Goal: Transaction & Acquisition: Purchase product/service

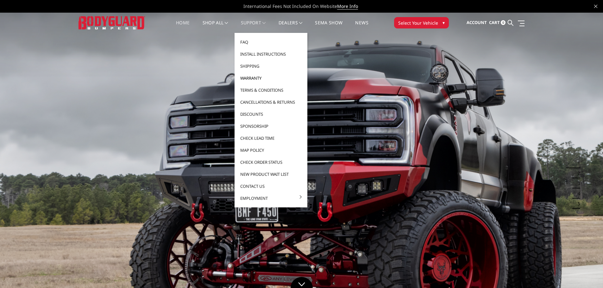
click at [258, 78] on link "Warranty" at bounding box center [271, 78] width 68 height 12
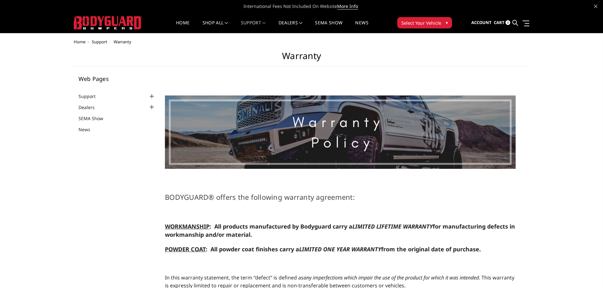
select select "US"
click at [445, 19] on span "▾" at bounding box center [446, 22] width 2 height 7
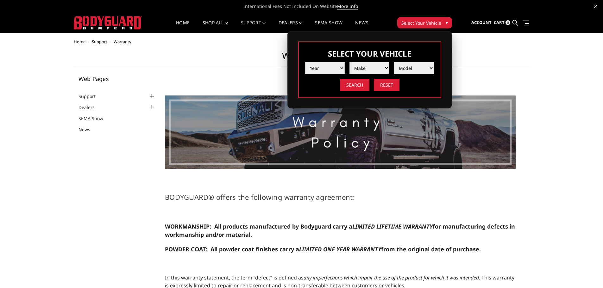
click at [339, 67] on select "Year 2025 2024 2023 2022 2021 2020 2019 2018 2017 2016 2015 2014 2013 2012 2011…" at bounding box center [325, 68] width 40 height 12
select select "yr_2025"
click at [305, 62] on select "Year 2025 2024 2023 2022 2021 2020 2019 2018 2017 2016 2015 2014 2013 2012 2011…" at bounding box center [325, 68] width 40 height 12
click at [383, 66] on select "Make Chevrolet Ford GMC Ram Toyota" at bounding box center [369, 68] width 40 height 12
select select "mk_chevrolet"
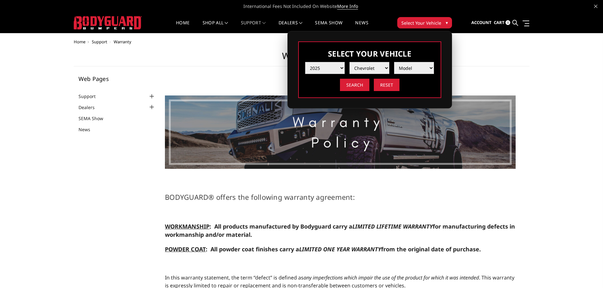
click at [349, 62] on select "Make Chevrolet Ford GMC Ram Toyota" at bounding box center [369, 68] width 40 height 12
click at [430, 66] on select "Model Silverado 1500 Silverado 2500 / 3500 Silverado 4500 / 5500 / 6500" at bounding box center [414, 68] width 40 height 12
select select "md_silverado-2500-3500"
click at [394, 62] on select "Model Silverado 1500 Silverado 2500 / 3500 Silverado 4500 / 5500 / 6500" at bounding box center [414, 68] width 40 height 12
click at [359, 85] on input "Search" at bounding box center [354, 85] width 29 height 12
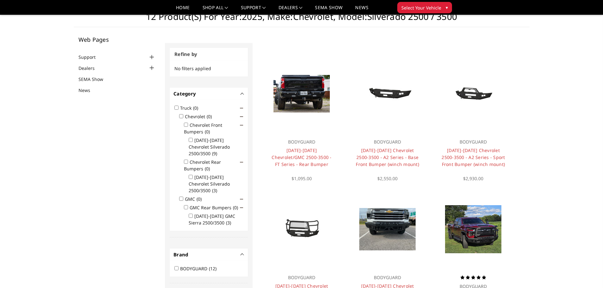
scroll to position [19, 0]
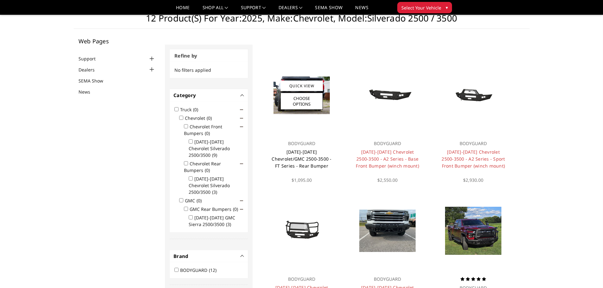
click at [313, 154] on link "[DATE]-[DATE] Chevrolet/GMC 2500-3500 - FT Series - Rear Bumper" at bounding box center [301, 159] width 60 height 20
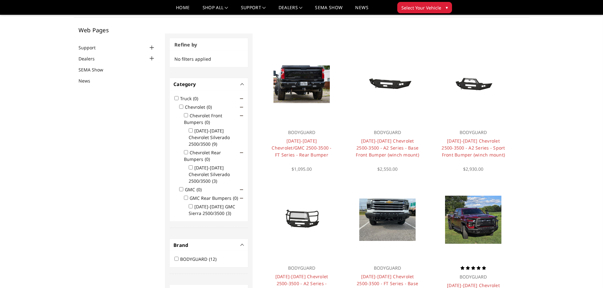
scroll to position [19, 0]
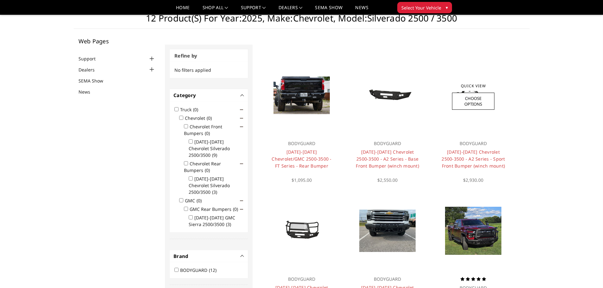
click at [471, 147] on div "BODYGUARD [DATE]-[DATE] Chevrolet 2500-3500 - A2 Series - Sport Front Bumper (w…" at bounding box center [473, 159] width 76 height 50
click at [475, 155] on h4 "[DATE]-[DATE] Chevrolet 2500-3500 - A2 Series - Sport Front Bumper (winch mount)" at bounding box center [473, 159] width 64 height 21
click at [475, 159] on link "[DATE]-[DATE] Chevrolet 2500-3500 - A2 Series - Sport Front Bumper (winch mount)" at bounding box center [472, 159] width 63 height 20
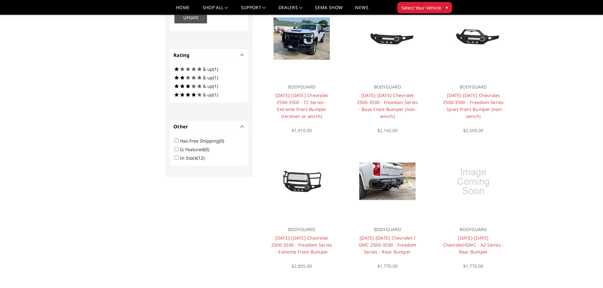
scroll to position [367, 0]
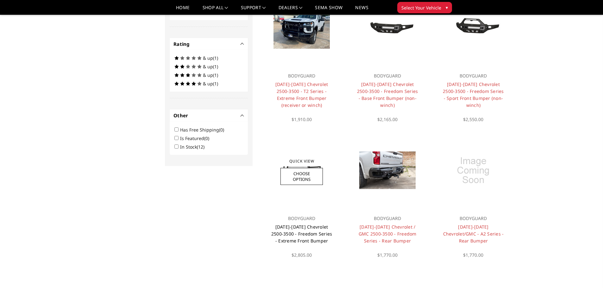
click at [305, 227] on link "[DATE]-[DATE] Chevrolet 2500-3500 - Freedom Series - Extreme Front Bumper" at bounding box center [301, 234] width 61 height 20
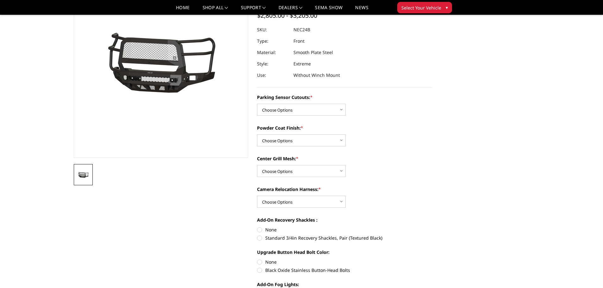
scroll to position [63, 0]
click at [257, 240] on label "Standard 3/4in Recovery Shackles, Pair (Textured Black)" at bounding box center [344, 238] width 175 height 7
click at [432, 227] on input "Standard 3/4in Recovery Shackles, Pair (Textured Black)" at bounding box center [432, 227] width 0 height 0
radio input "true"
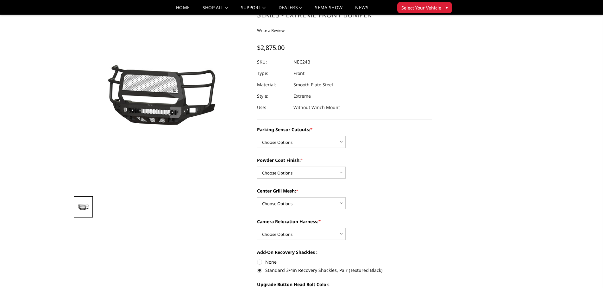
scroll to position [0, 0]
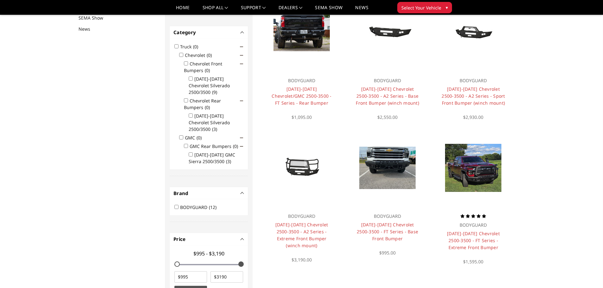
scroll to position [82, 0]
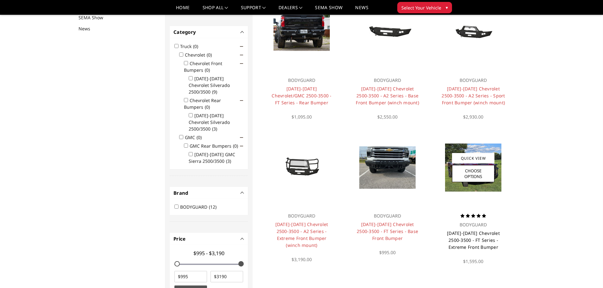
click at [455, 240] on link "[DATE]-[DATE] Chevrolet 2500-3500 - FT Series - Extreme Front Bumper" at bounding box center [473, 240] width 53 height 20
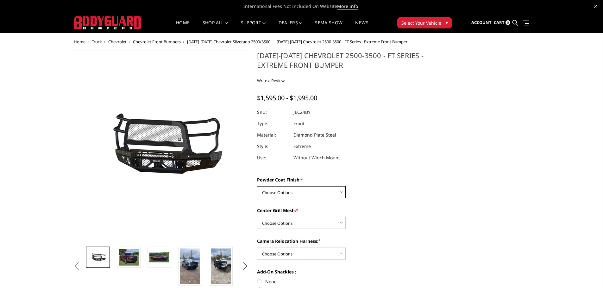
click at [344, 190] on select "Choose Options Bare Metal Gloss Black Powder Coat Textured Black Powder Coat" at bounding box center [301, 192] width 89 height 12
click at [257, 186] on select "Choose Options Bare Metal Gloss Black Powder Coat Textured Black Powder Coat" at bounding box center [301, 192] width 89 height 12
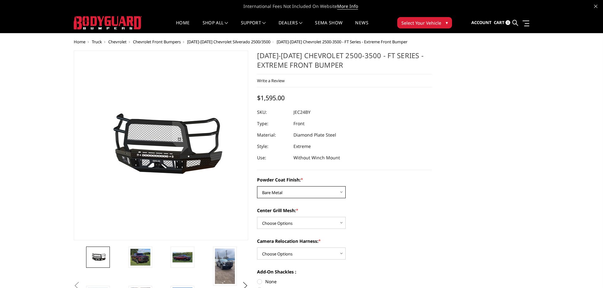
click at [343, 189] on select "Choose Options Bare Metal Gloss Black Powder Coat Textured Black Powder Coat" at bounding box center [301, 192] width 89 height 12
click at [257, 186] on select "Choose Options Bare Metal Gloss Black Powder Coat Textured Black Powder Coat" at bounding box center [301, 192] width 89 height 12
click at [340, 186] on select "Choose Options Bare Metal Gloss Black Powder Coat Textured Black Powder Coat" at bounding box center [301, 192] width 89 height 12
select select "3279"
click at [257, 186] on select "Choose Options Bare Metal Gloss Black Powder Coat Textured Black Powder Coat" at bounding box center [301, 192] width 89 height 12
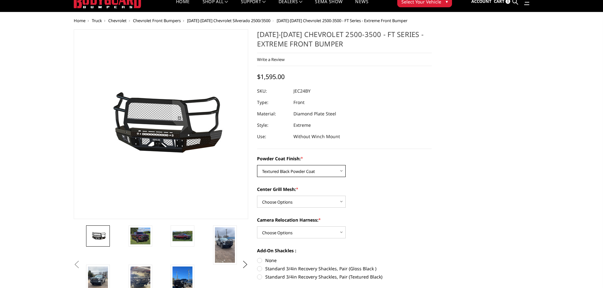
scroll to position [32, 0]
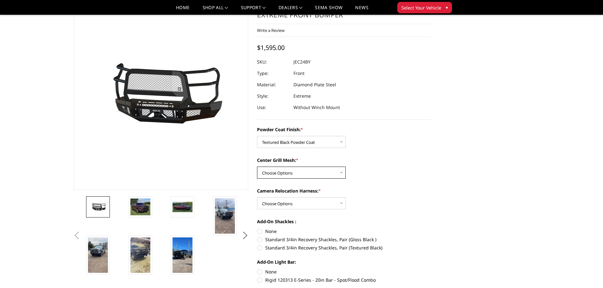
click at [342, 172] on select "Choose Options WITH Expanded Metal in Center Grill WITHOUT Expanded Metal in Ce…" at bounding box center [301, 173] width 89 height 12
select select "3281"
click at [257, 167] on select "Choose Options WITH Expanded Metal in Center Grill WITHOUT Expanded Metal in Ce…" at bounding box center [301, 173] width 89 height 12
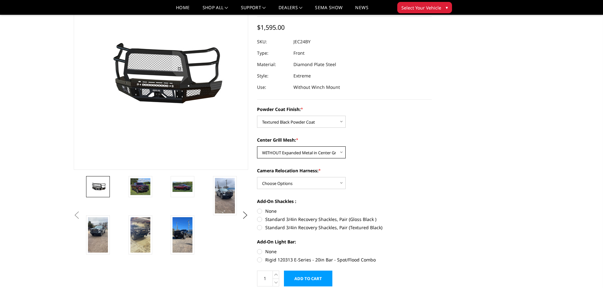
scroll to position [63, 0]
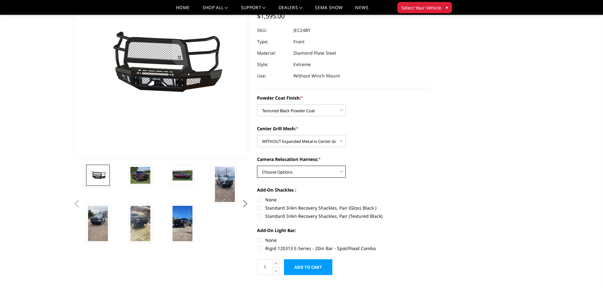
click at [342, 171] on select "Choose Options WITH Camera Relocation Harness WITHOUT Camera Relocation Harness" at bounding box center [301, 172] width 89 height 12
click at [257, 166] on select "Choose Options WITH Camera Relocation Harness WITHOUT Camera Relocation Harness" at bounding box center [301, 172] width 89 height 12
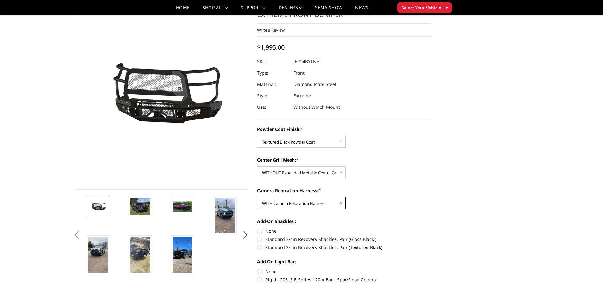
scroll to position [32, 0]
click at [342, 202] on select "Choose Options WITH Camera Relocation Harness WITHOUT Camera Relocation Harness" at bounding box center [301, 203] width 89 height 12
select select "3283"
click at [257, 197] on select "Choose Options WITH Camera Relocation Harness WITHOUT Camera Relocation Harness" at bounding box center [301, 203] width 89 height 12
click at [341, 171] on select "Choose Options WITH Expanded Metal in Center Grill WITHOUT Expanded Metal in Ce…" at bounding box center [301, 173] width 89 height 12
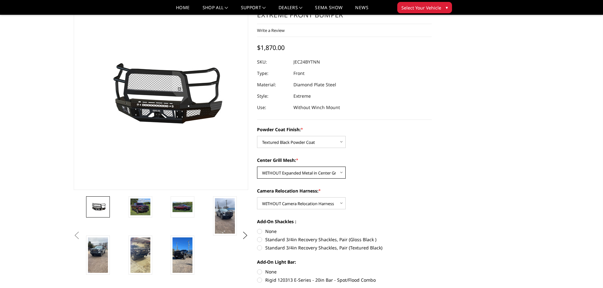
select select "3280"
click at [257, 167] on select "Choose Options WITH Expanded Metal in Center Grill WITHOUT Expanded Metal in Ce…" at bounding box center [301, 173] width 89 height 12
click at [340, 141] on select "Choose Options Bare Metal Gloss Black Powder Coat Textured Black Powder Coat" at bounding box center [301, 142] width 89 height 12
click at [257, 136] on select "Choose Options Bare Metal Gloss Black Powder Coat Textured Black Powder Coat" at bounding box center [301, 142] width 89 height 12
click at [330, 169] on select "Choose Options WITH Expanded Metal in Center Grill WITHOUT Expanded Metal in Ce…" at bounding box center [301, 173] width 89 height 12
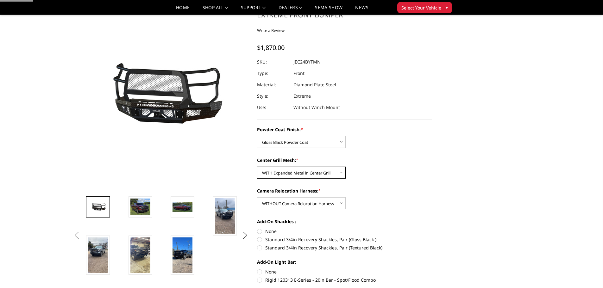
click at [330, 169] on select "Choose Options WITH Expanded Metal in Center Grill WITHOUT Expanded Metal in Ce…" at bounding box center [301, 173] width 89 height 12
click at [341, 140] on select "Choose Options Bare Metal Gloss Black Powder Coat Textured Black Powder Coat" at bounding box center [301, 142] width 89 height 12
click at [257, 136] on select "Choose Options Bare Metal Gloss Black Powder Coat Textured Black Powder Coat" at bounding box center [301, 142] width 89 height 12
click at [340, 140] on select "Choose Options Bare Metal Gloss Black Powder Coat Textured Black Powder Coat" at bounding box center [301, 142] width 89 height 12
click at [257, 136] on select "Choose Options Bare Metal Gloss Black Powder Coat Textured Black Powder Coat" at bounding box center [301, 142] width 89 height 12
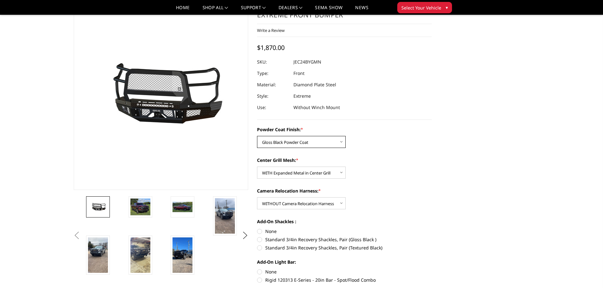
click at [342, 141] on select "Choose Options Bare Metal Gloss Black Powder Coat Textured Black Powder Coat" at bounding box center [301, 142] width 89 height 12
select select "3279"
click at [257, 136] on select "Choose Options Bare Metal Gloss Black Powder Coat Textured Black Powder Coat" at bounding box center [301, 142] width 89 height 12
click at [337, 171] on select "Choose Options WITH Expanded Metal in Center Grill WITHOUT Expanded Metal in Ce…" at bounding box center [301, 173] width 89 height 12
click at [257, 167] on select "Choose Options WITH Expanded Metal in Center Grill WITHOUT Expanded Metal in Ce…" at bounding box center [301, 173] width 89 height 12
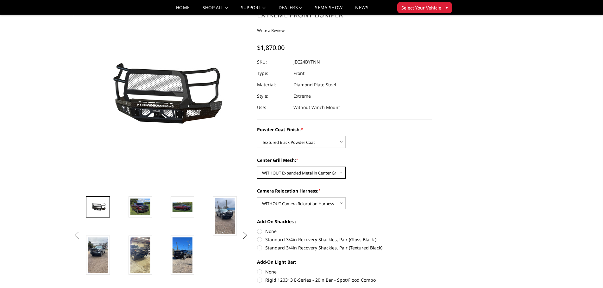
click at [341, 171] on select "Choose Options WITH Expanded Metal in Center Grill WITHOUT Expanded Metal in Ce…" at bounding box center [301, 173] width 89 height 12
select select "3280"
click at [257, 167] on select "Choose Options WITH Expanded Metal in Center Grill WITHOUT Expanded Metal in Ce…" at bounding box center [301, 173] width 89 height 12
click at [339, 203] on select "Choose Options WITH Camera Relocation Harness WITHOUT Camera Relocation Harness" at bounding box center [301, 203] width 89 height 12
click at [257, 197] on select "Choose Options WITH Camera Relocation Harness WITHOUT Camera Relocation Harness" at bounding box center [301, 203] width 89 height 12
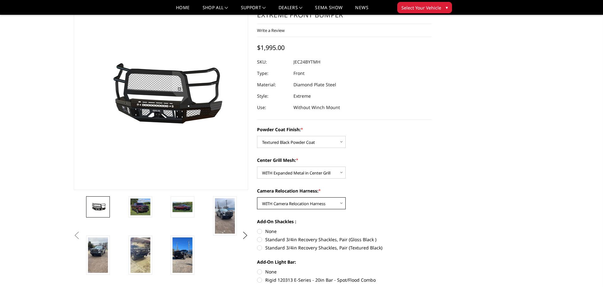
click at [341, 203] on select "Choose Options WITH Camera Relocation Harness WITHOUT Camera Relocation Harness" at bounding box center [301, 203] width 89 height 12
select select "3283"
click at [257, 197] on select "Choose Options WITH Camera Relocation Harness WITHOUT Camera Relocation Harness" at bounding box center [301, 203] width 89 height 12
click at [261, 239] on label "Standard 3/4in Recovery Shackles, Pair (Gloss Black )" at bounding box center [344, 239] width 175 height 7
click at [432, 228] on input "Standard 3/4in Recovery Shackles, Pair (Gloss Black )" at bounding box center [432, 228] width 0 height 0
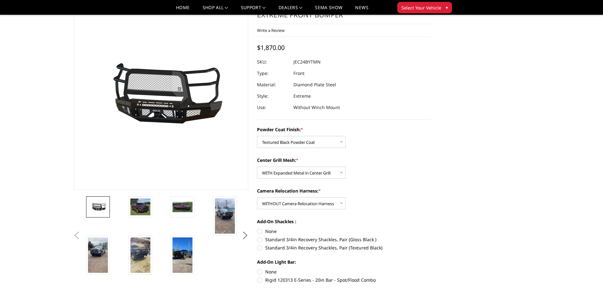
radio input "true"
click at [262, 239] on label "Standard 3/4in Recovery Shackles, Pair (Gloss Black )" at bounding box center [344, 239] width 175 height 7
click at [432, 228] on input "Standard 3/4in Recovery Shackles, Pair (Gloss Black )" at bounding box center [432, 228] width 0 height 0
click at [260, 239] on label "Standard 3/4in Recovery Shackles, Pair (Gloss Black )" at bounding box center [344, 239] width 175 height 7
click at [432, 228] on input "Standard 3/4in Recovery Shackles, Pair (Gloss Black )" at bounding box center [432, 228] width 0 height 0
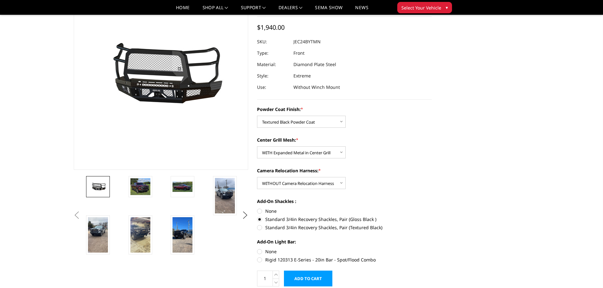
scroll to position [63, 0]
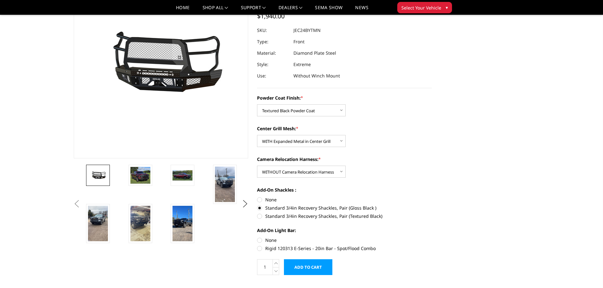
click at [261, 249] on label "Rigid 120313 E-Series - 20in Bar - Spot/Flood Combo" at bounding box center [344, 248] width 175 height 7
click at [432, 237] on input "Rigid 120313 E-Series - 20in Bar - Spot/Flood Combo" at bounding box center [432, 237] width 0 height 0
radio input "true"
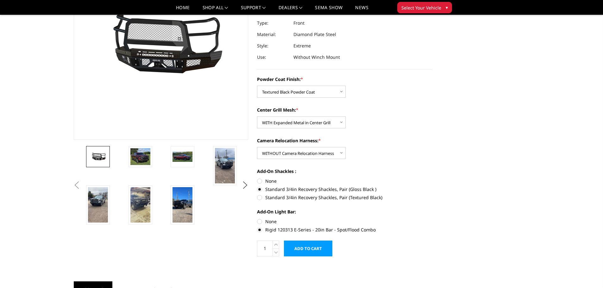
scroll to position [95, 0]
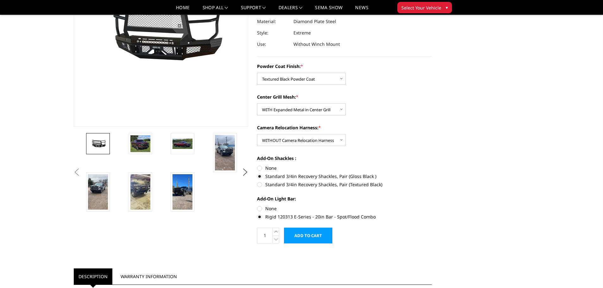
click at [104, 142] on img at bounding box center [98, 143] width 20 height 9
click at [246, 171] on button "Next" at bounding box center [244, 172] width 9 height 9
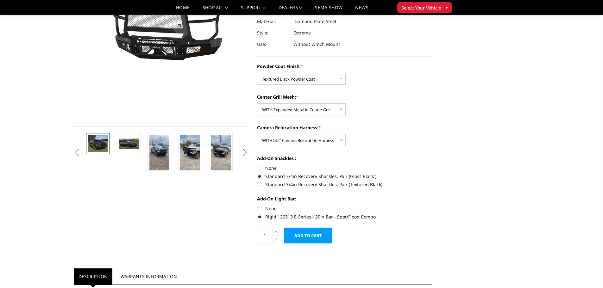
click at [101, 149] on img at bounding box center [98, 143] width 20 height 17
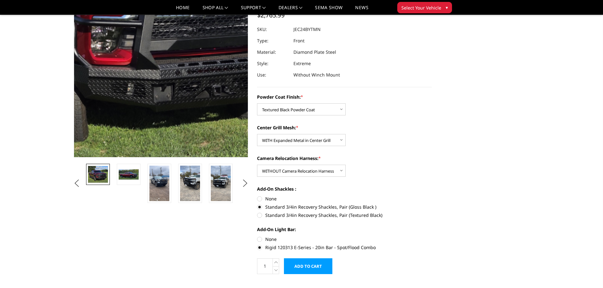
scroll to position [33, 0]
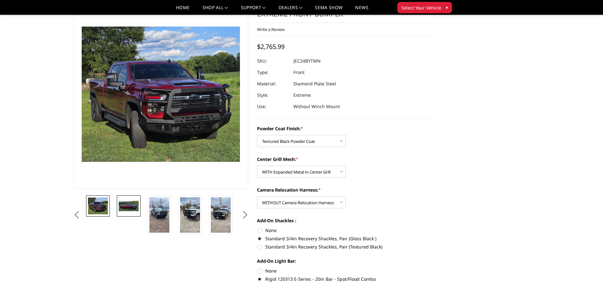
click at [123, 201] on img at bounding box center [129, 206] width 20 height 11
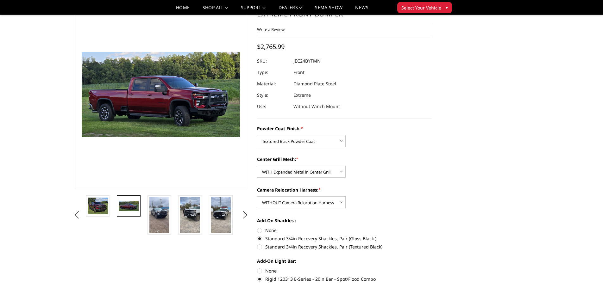
scroll to position [58, 0]
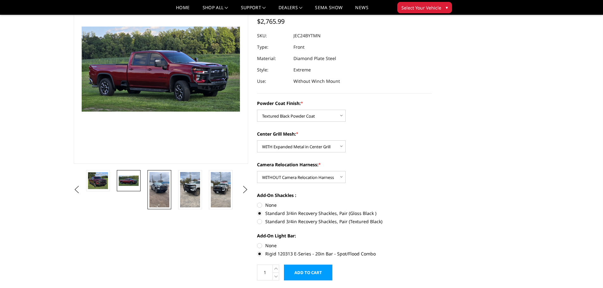
click at [166, 187] on img at bounding box center [159, 189] width 20 height 35
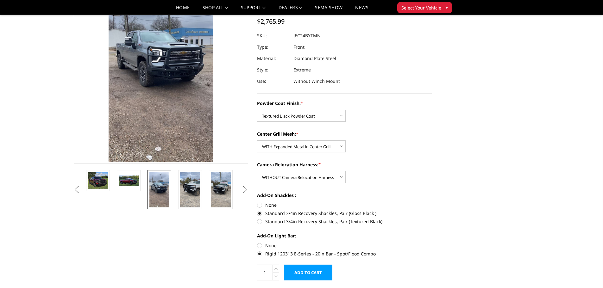
scroll to position [7, 0]
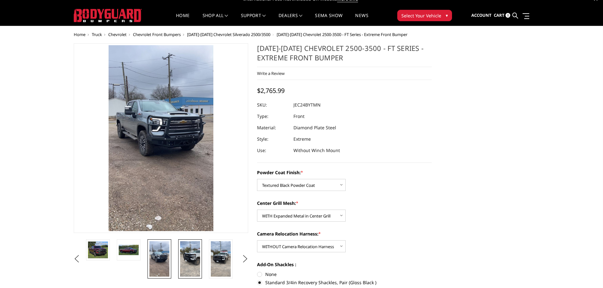
click at [191, 252] on img at bounding box center [190, 258] width 20 height 35
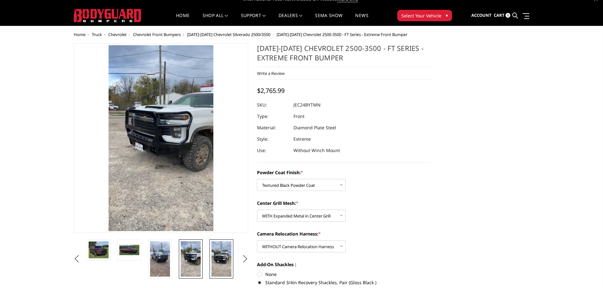
click at [226, 254] on img at bounding box center [221, 258] width 20 height 35
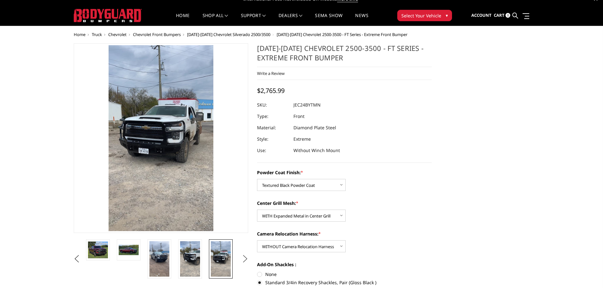
click at [243, 258] on button "Next" at bounding box center [244, 258] width 9 height 9
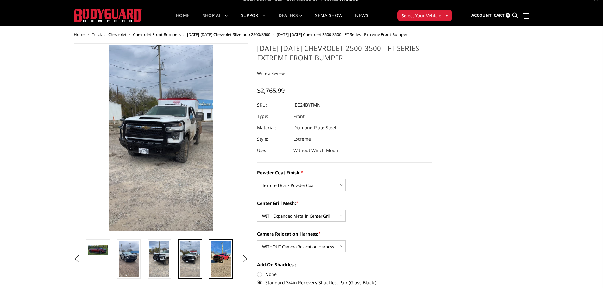
click at [216, 252] on img at bounding box center [221, 258] width 20 height 35
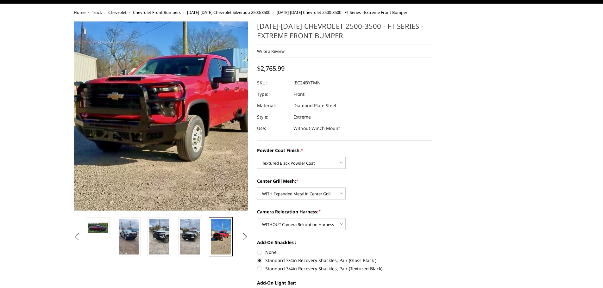
scroll to position [39, 0]
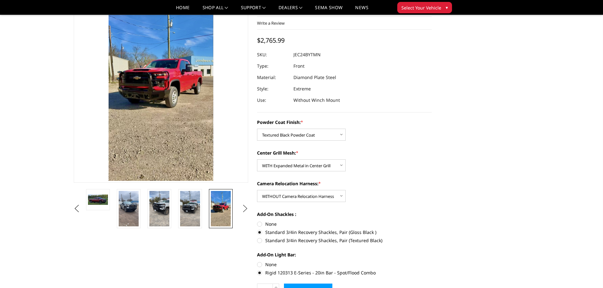
click at [245, 206] on button "Next" at bounding box center [244, 208] width 9 height 9
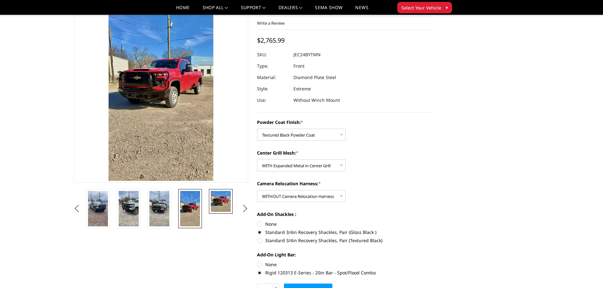
click at [225, 202] on img at bounding box center [221, 201] width 20 height 21
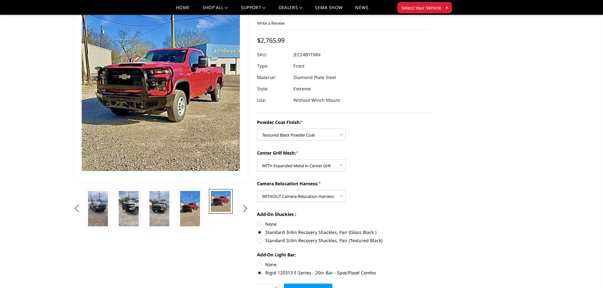
scroll to position [49, 0]
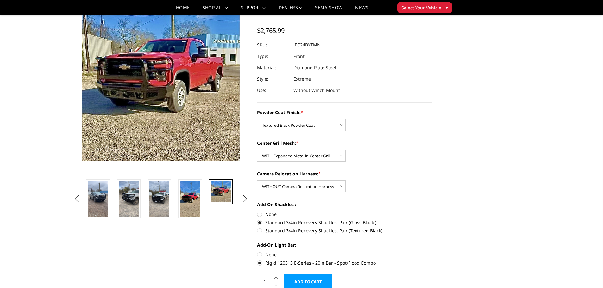
click at [82, 197] on button "Previous" at bounding box center [76, 198] width 9 height 9
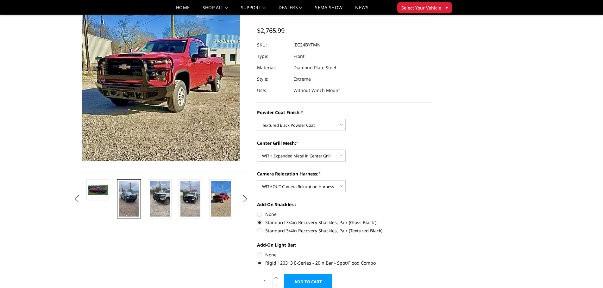
click at [121, 194] on img at bounding box center [129, 198] width 20 height 35
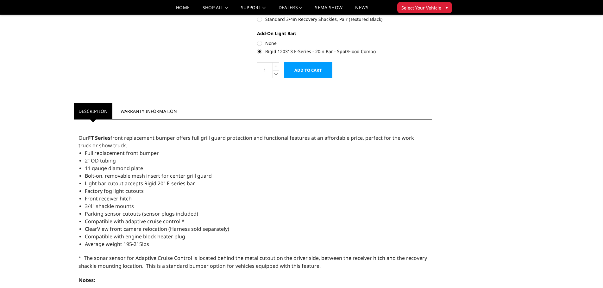
scroll to position [292, 0]
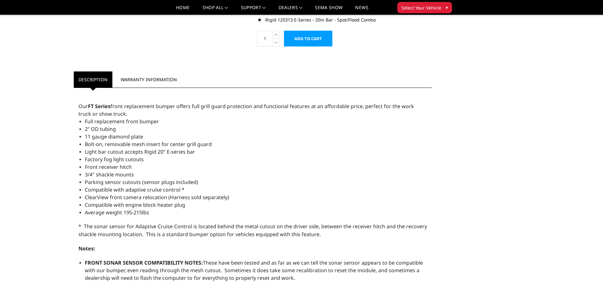
drag, startPoint x: 86, startPoint y: 144, endPoint x: 137, endPoint y: 146, distance: 50.7
click at [135, 147] on span "Bolt-on, removable mesh insert for center grill guard" at bounding box center [148, 144] width 127 height 7
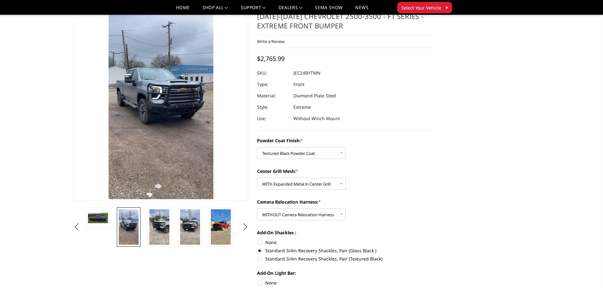
scroll to position [0, 0]
